Goal: Task Accomplishment & Management: Manage account settings

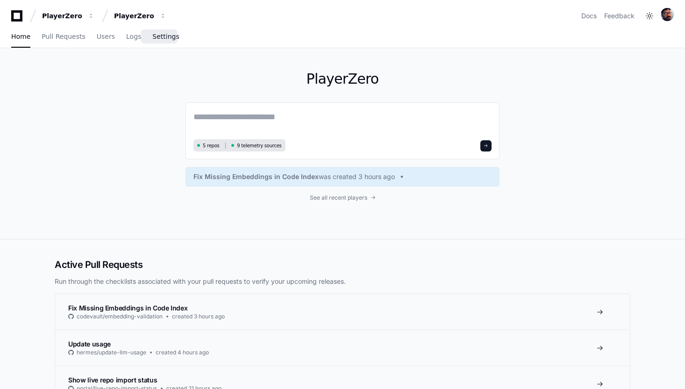
click at [152, 35] on span "Settings" at bounding box center [165, 37] width 27 height 6
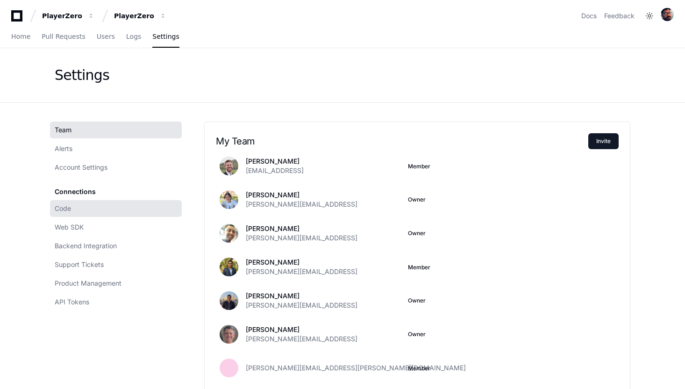
click at [74, 213] on link "Code" at bounding box center [116, 208] width 132 height 17
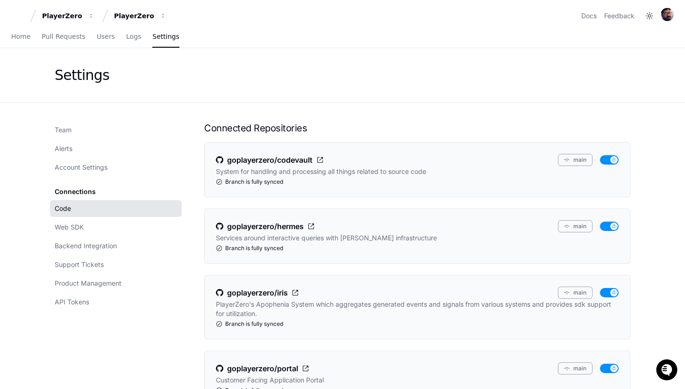
scroll to position [308, 0]
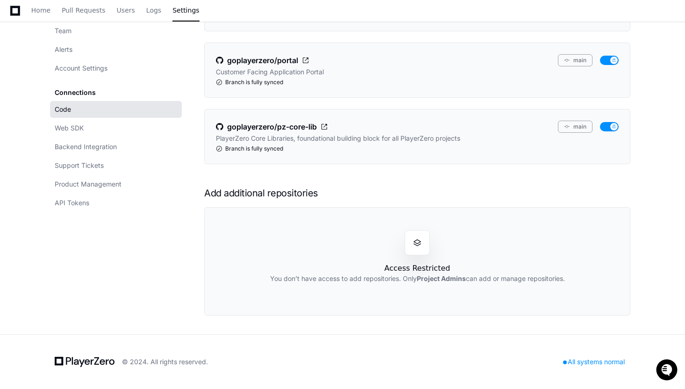
click at [419, 273] on h1 "Access Restricted" at bounding box center [417, 267] width 66 height 11
drag, startPoint x: 353, startPoint y: 254, endPoint x: 524, endPoint y: 310, distance: 180.5
click at [524, 310] on div "Access Restricted You don’t have access to add repositories. Only Project Admin…" at bounding box center [417, 261] width 426 height 108
drag, startPoint x: 524, startPoint y: 310, endPoint x: 527, endPoint y: 305, distance: 6.1
click at [524, 308] on div "Access Restricted You don’t have access to add repositories. Only Project Admin…" at bounding box center [417, 261] width 426 height 108
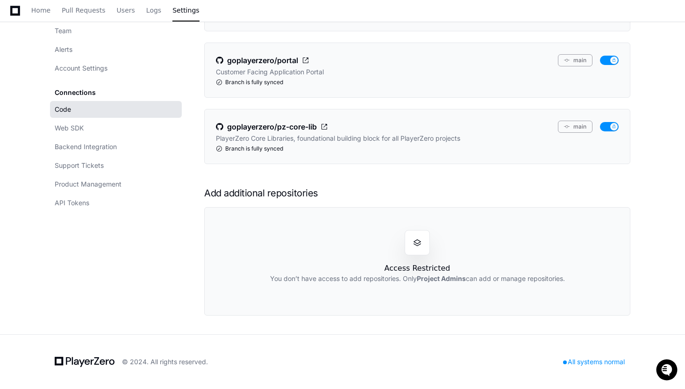
drag, startPoint x: 589, startPoint y: 273, endPoint x: 284, endPoint y: 236, distance: 307.2
click at [284, 236] on div "Access Restricted You don’t have access to add repositories. Only Project Admin…" at bounding box center [417, 261] width 426 height 108
click at [331, 180] on div "Connected Repositories goplayerzero/codevault main System for handling and proc…" at bounding box center [417, 65] width 426 height 502
